Goal: Task Accomplishment & Management: Manage account settings

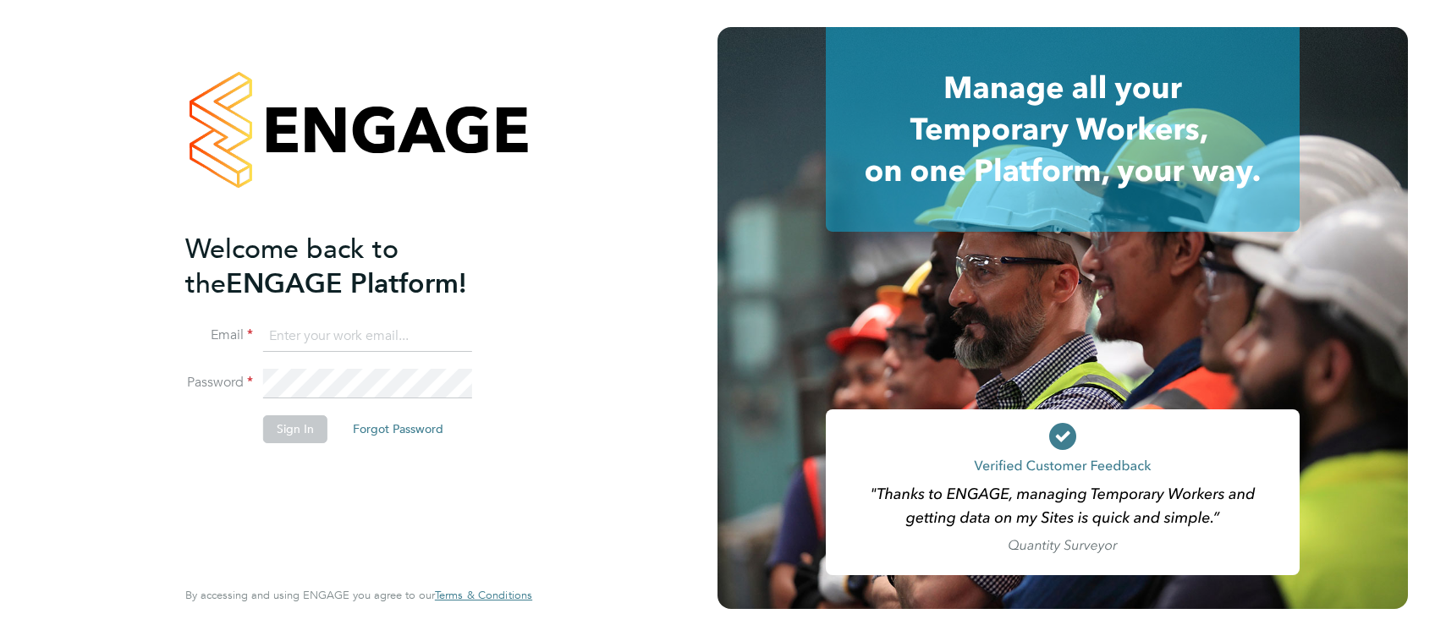
click at [412, 327] on input at bounding box center [367, 336] width 209 height 30
type input "[PERSON_NAME][EMAIL_ADDRESS][PERSON_NAME][PERSON_NAME][DOMAIN_NAME]"
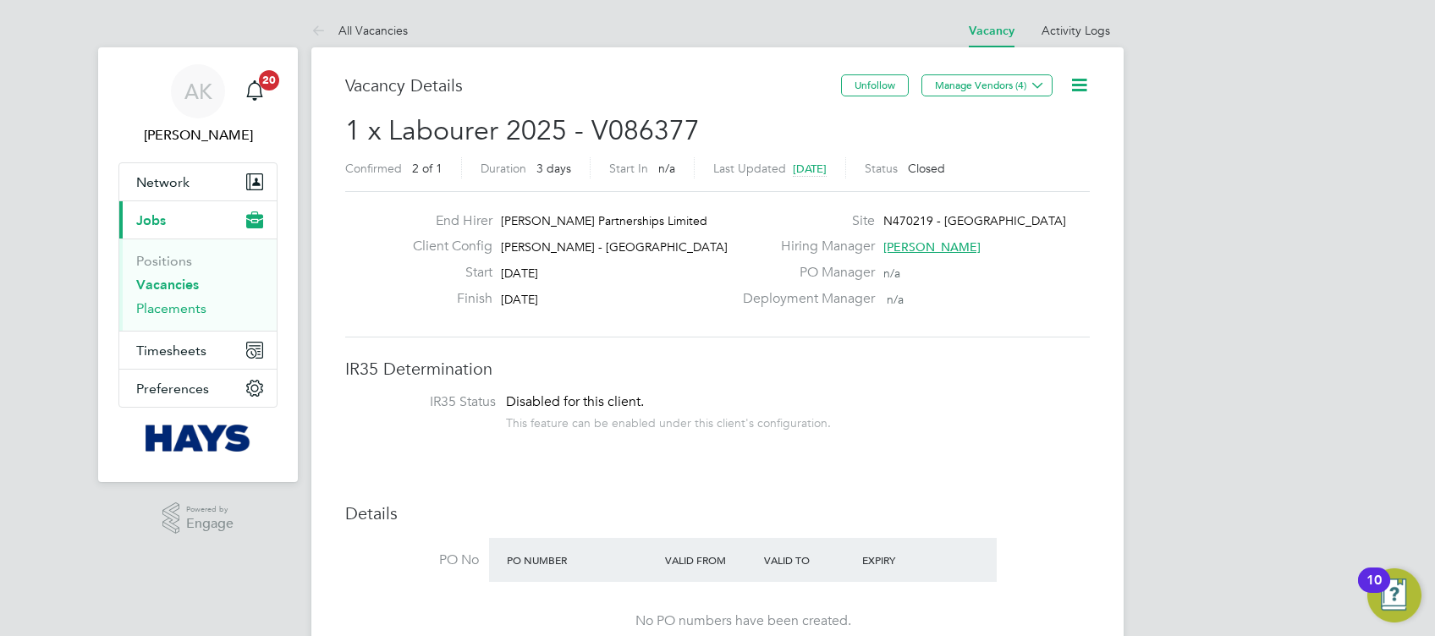
click at [182, 309] on link "Placements" at bounding box center [171, 308] width 70 height 16
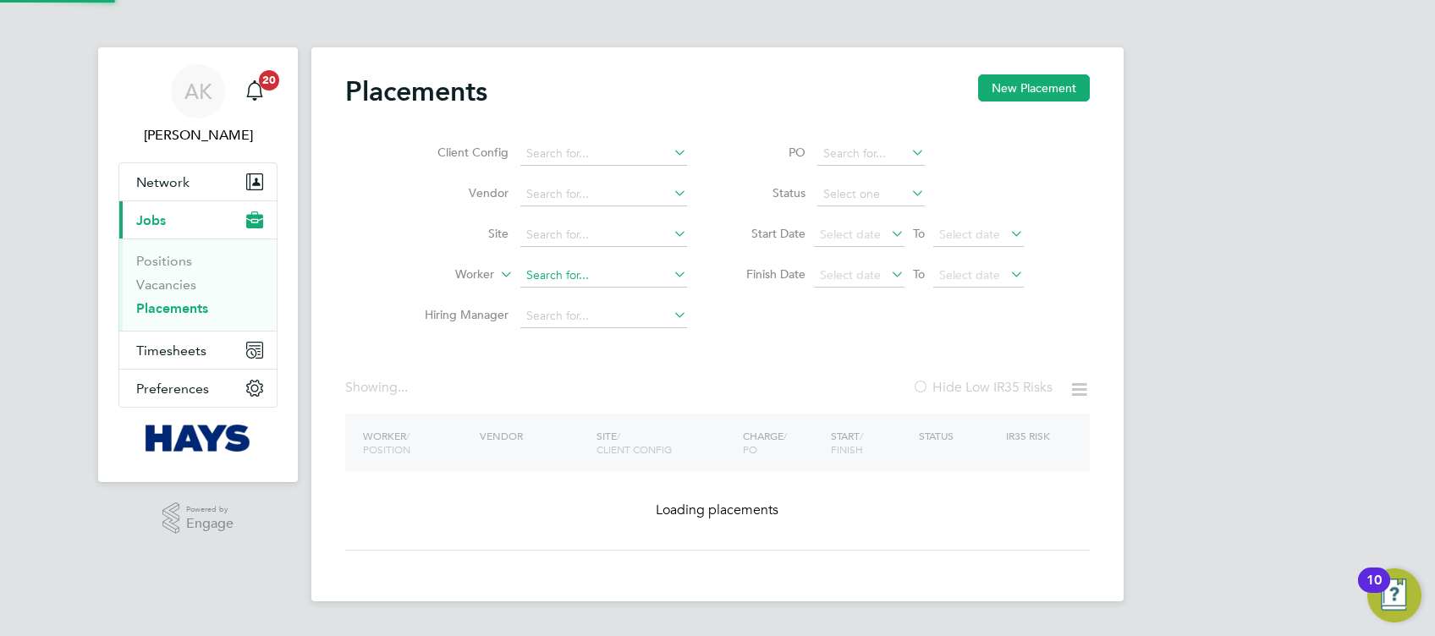
click at [581, 273] on input at bounding box center [603, 276] width 167 height 24
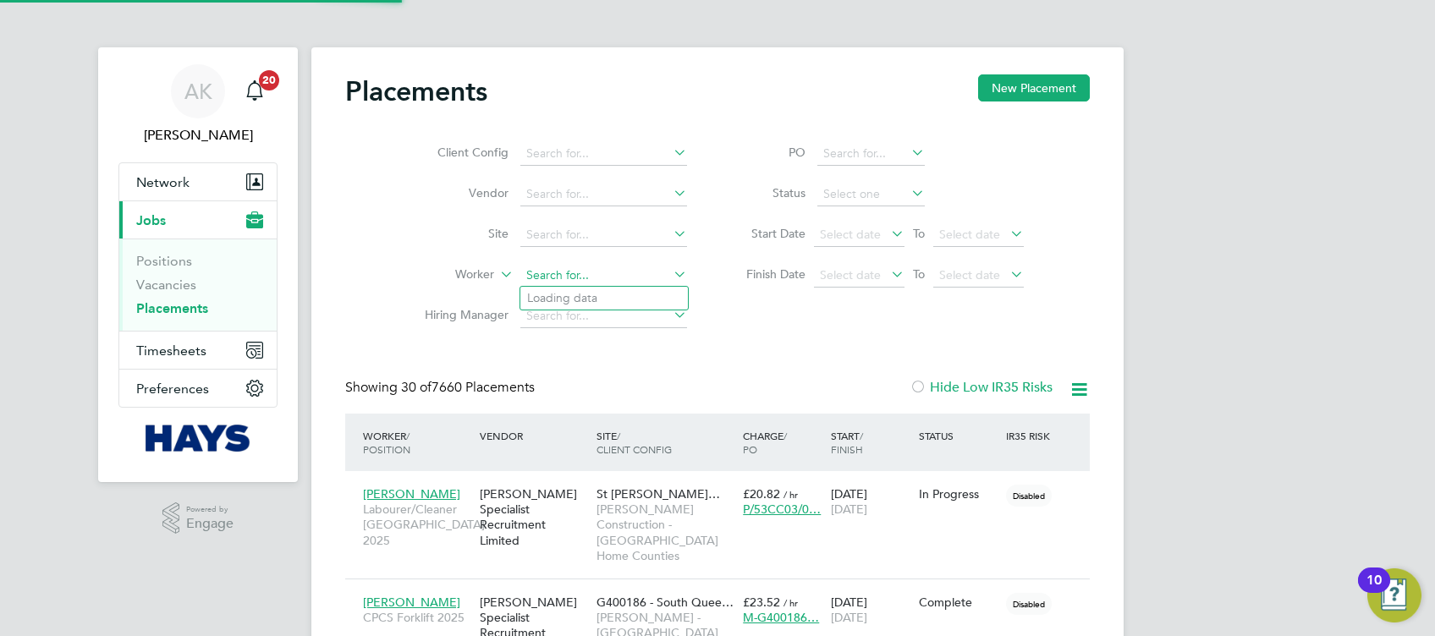
scroll to position [47, 146]
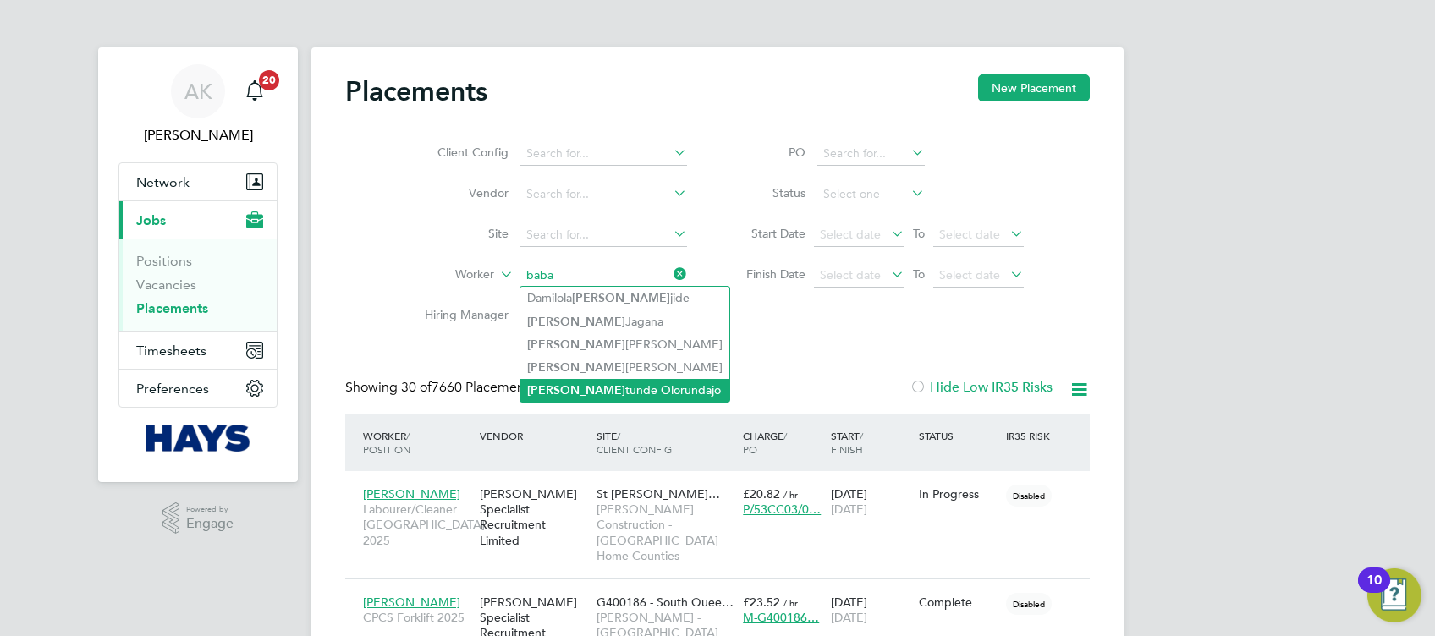
click at [628, 382] on li "Baba tunde Olorundajo" at bounding box center [624, 390] width 209 height 23
type input "Babatunde Olorundajo"
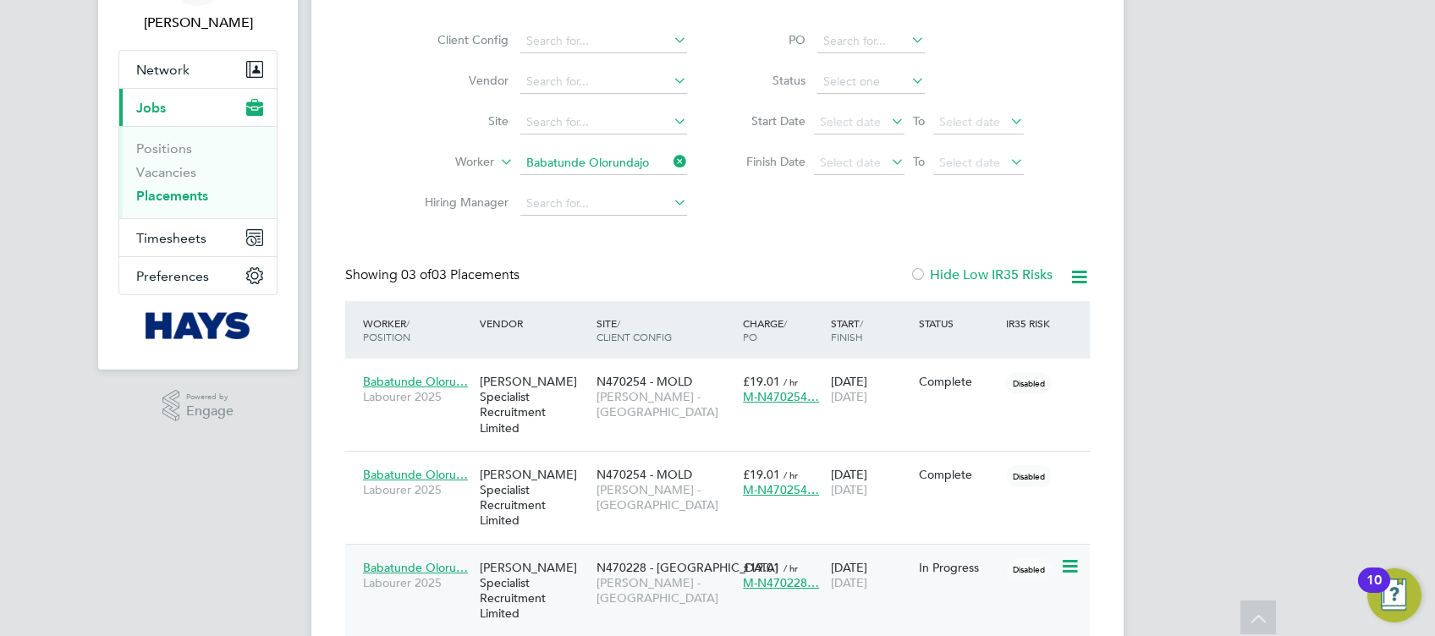
click at [963, 560] on div "In Progress" at bounding box center [959, 567] width 80 height 15
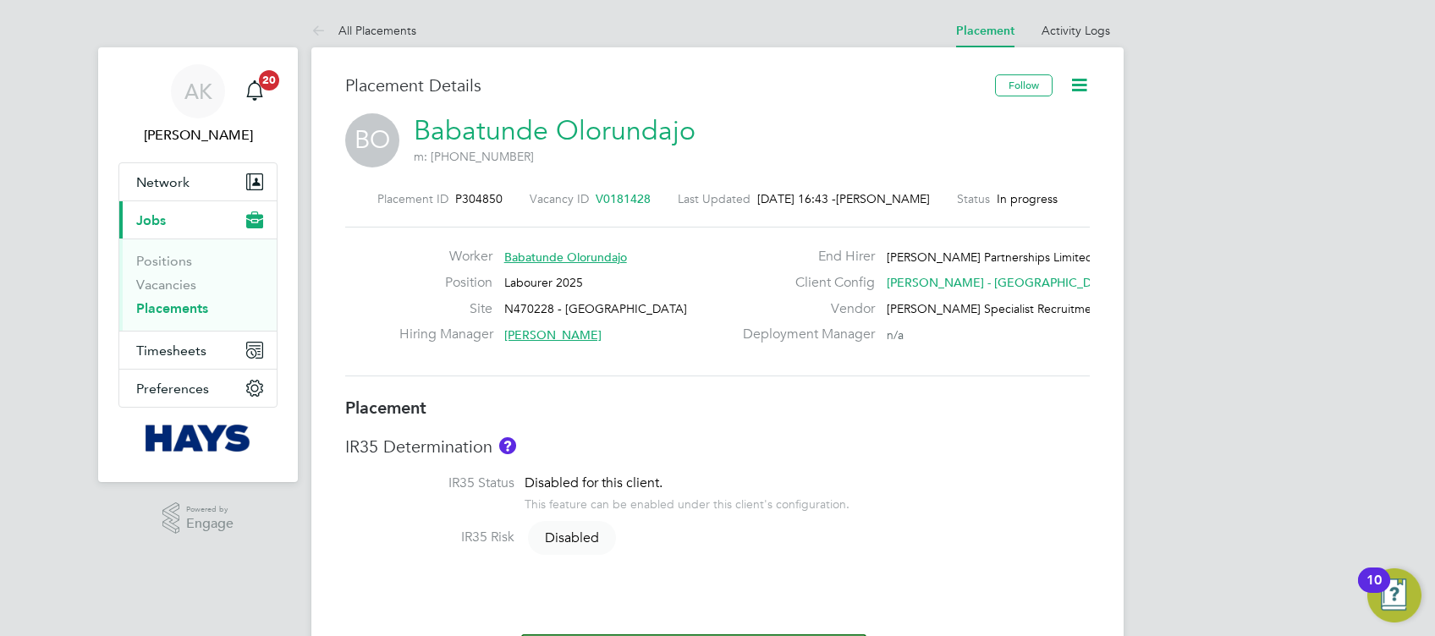
click at [1075, 88] on icon at bounding box center [1078, 84] width 21 height 21
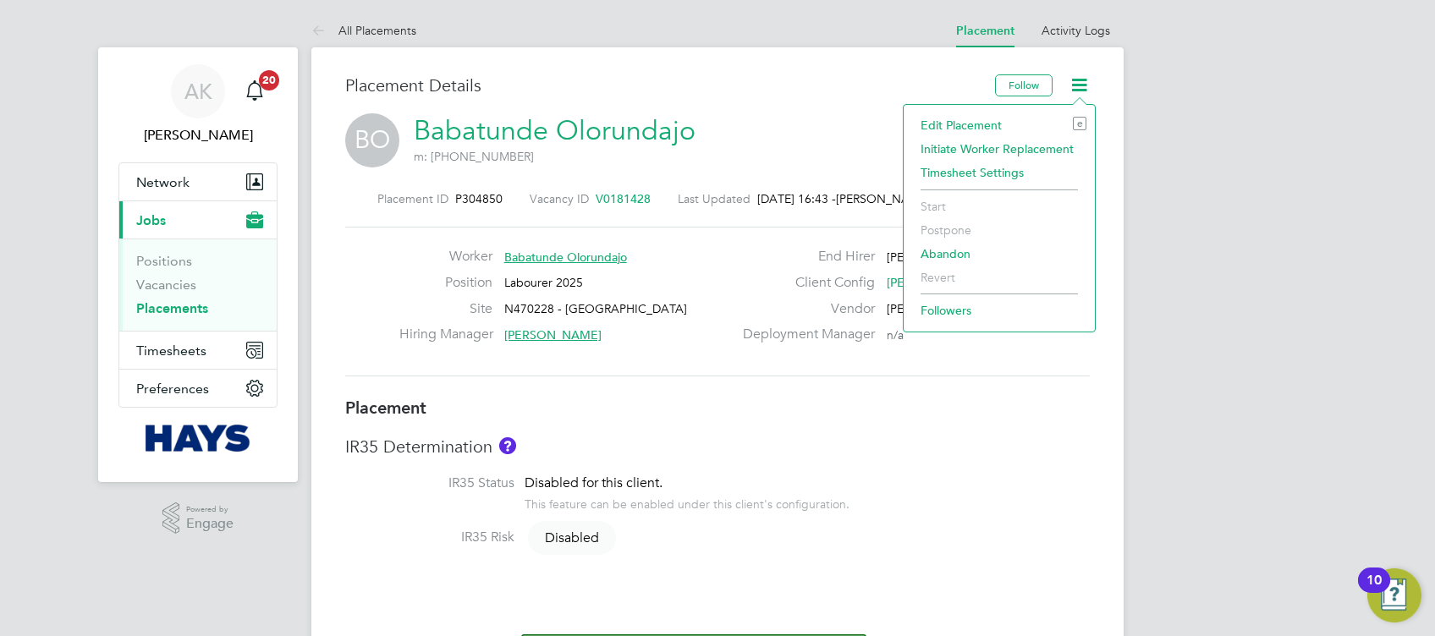
click at [991, 118] on li "Edit Placement e" at bounding box center [999, 125] width 174 height 24
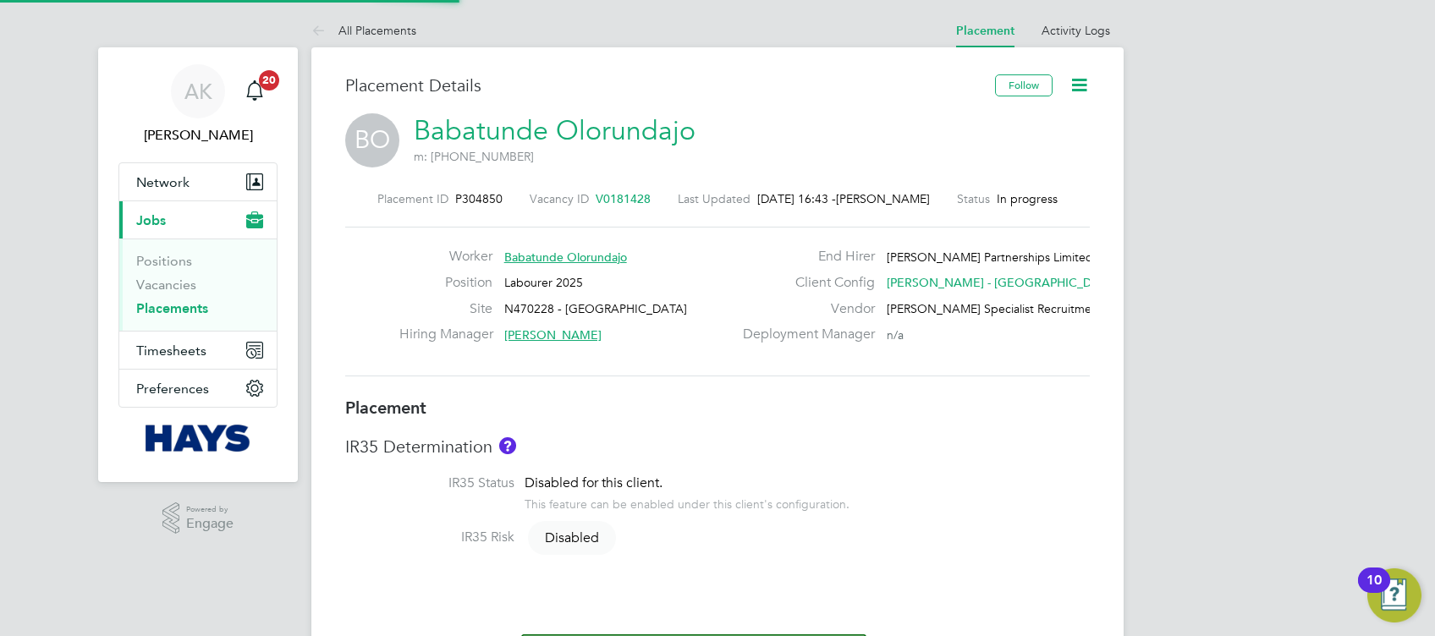
type input "Ged Farrell"
type input "Paul Fearon"
type input "29 Sep 2025"
type input "10 Oct 2025"
type input "08:00"
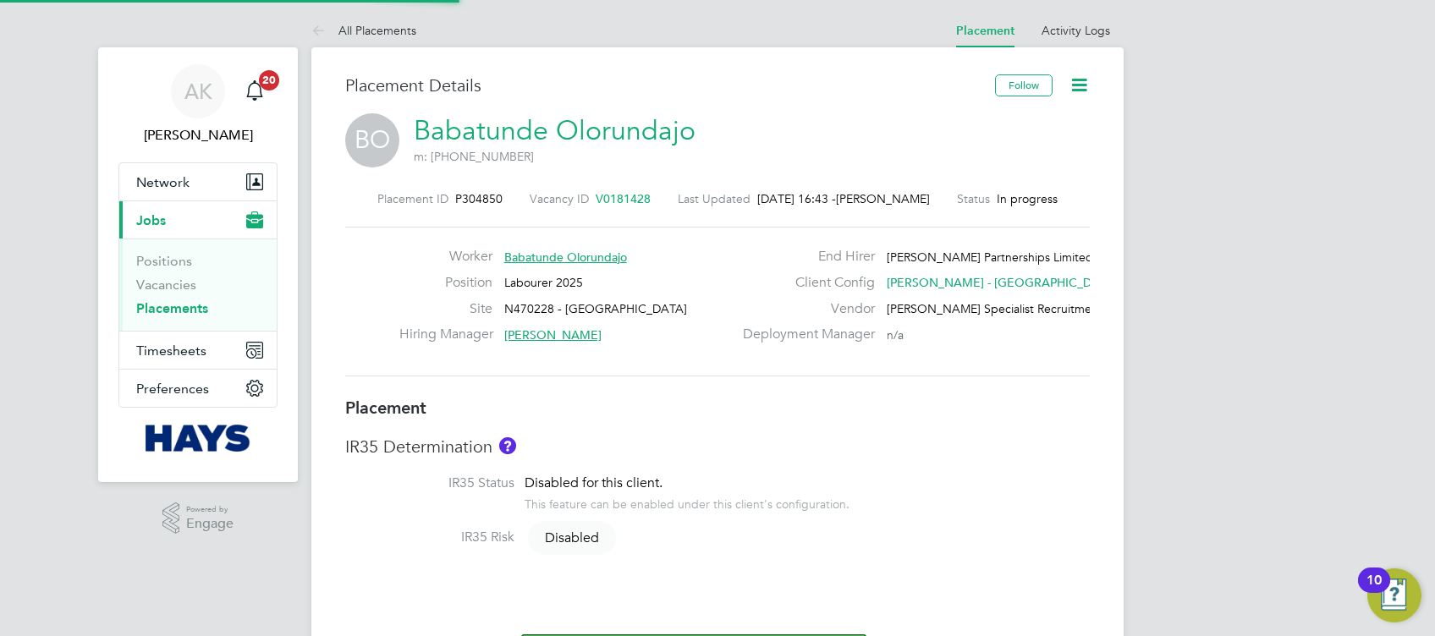
type input "18:00"
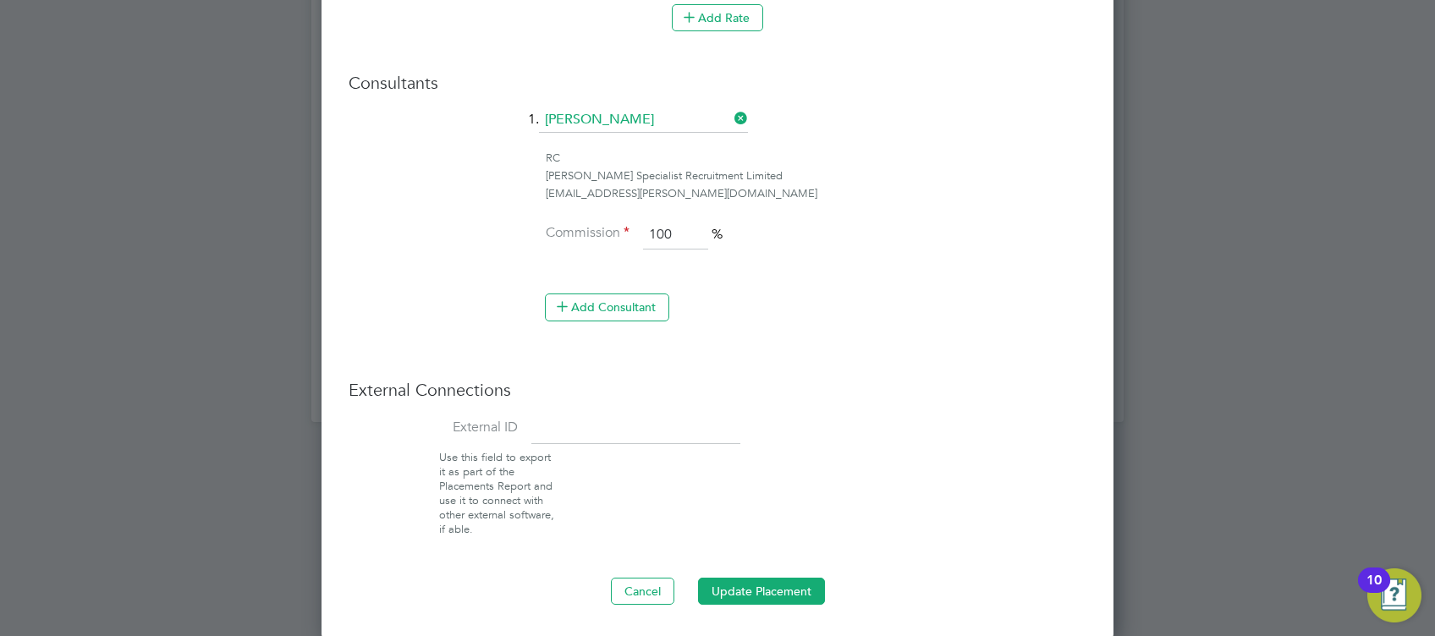
click at [612, 422] on input at bounding box center [635, 429] width 209 height 30
paste input "30655213"
type input "30655213"
click at [772, 594] on button "Update Placement" at bounding box center [761, 591] width 127 height 27
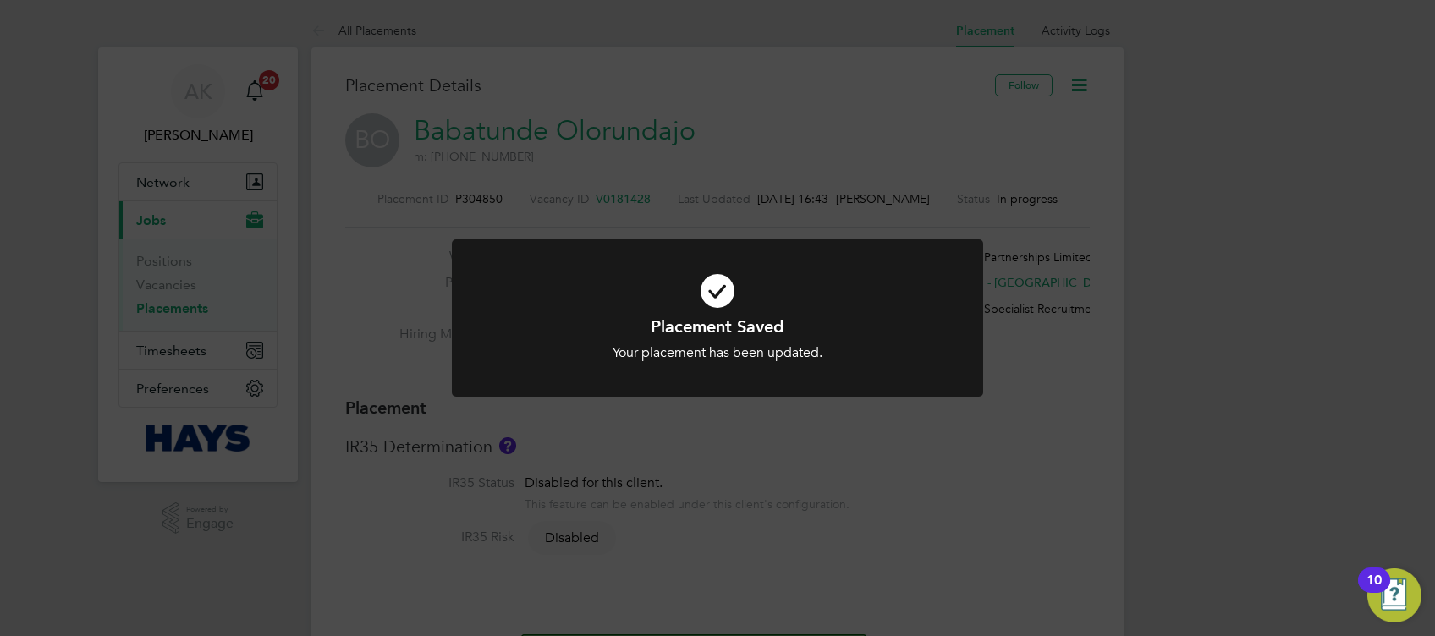
click at [875, 463] on div "Placement Saved Your placement has been updated. Cancel Okay" at bounding box center [717, 318] width 1435 height 636
